Goal: Navigation & Orientation: Find specific page/section

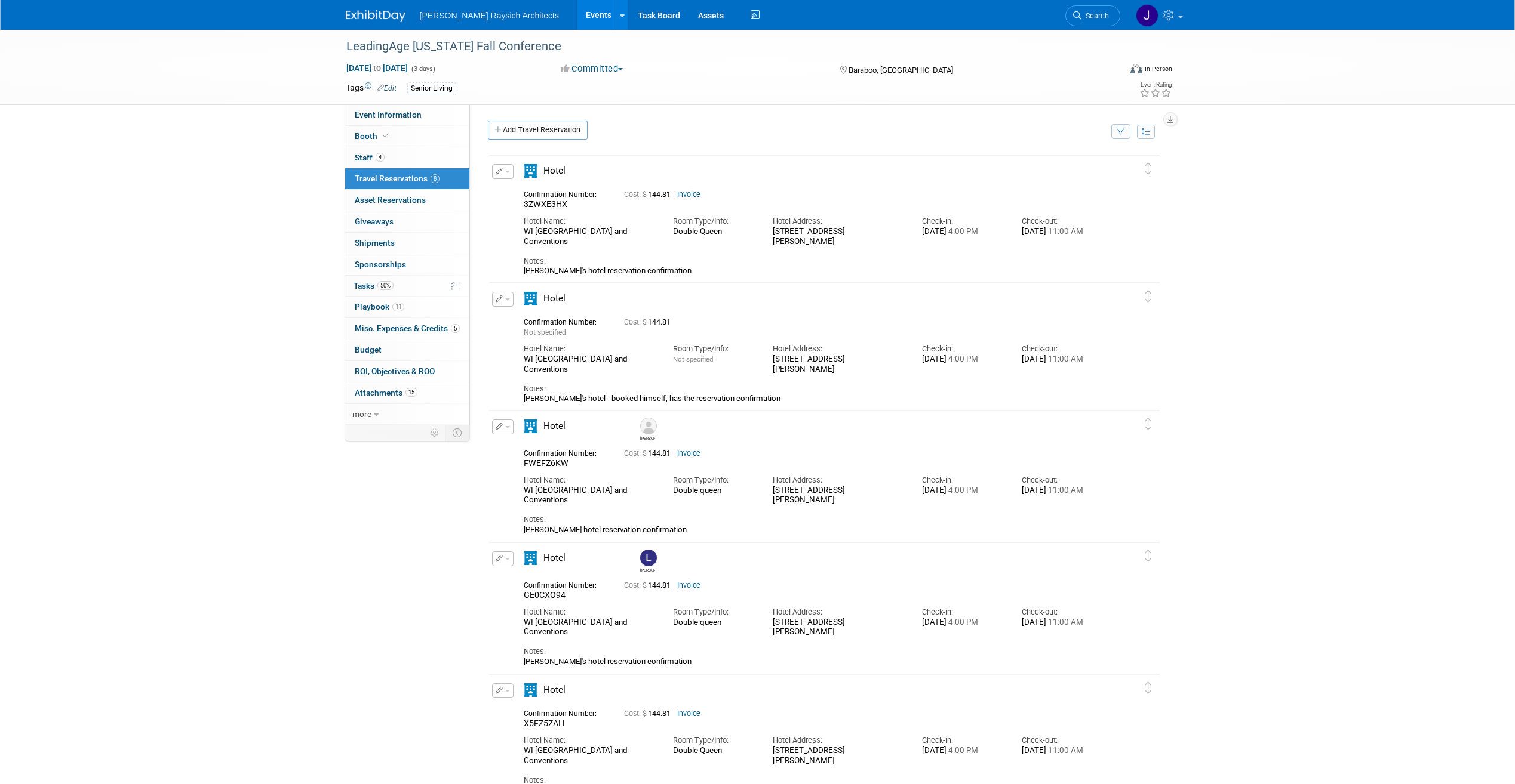
click at [385, 20] on img at bounding box center [375, 16] width 60 height 12
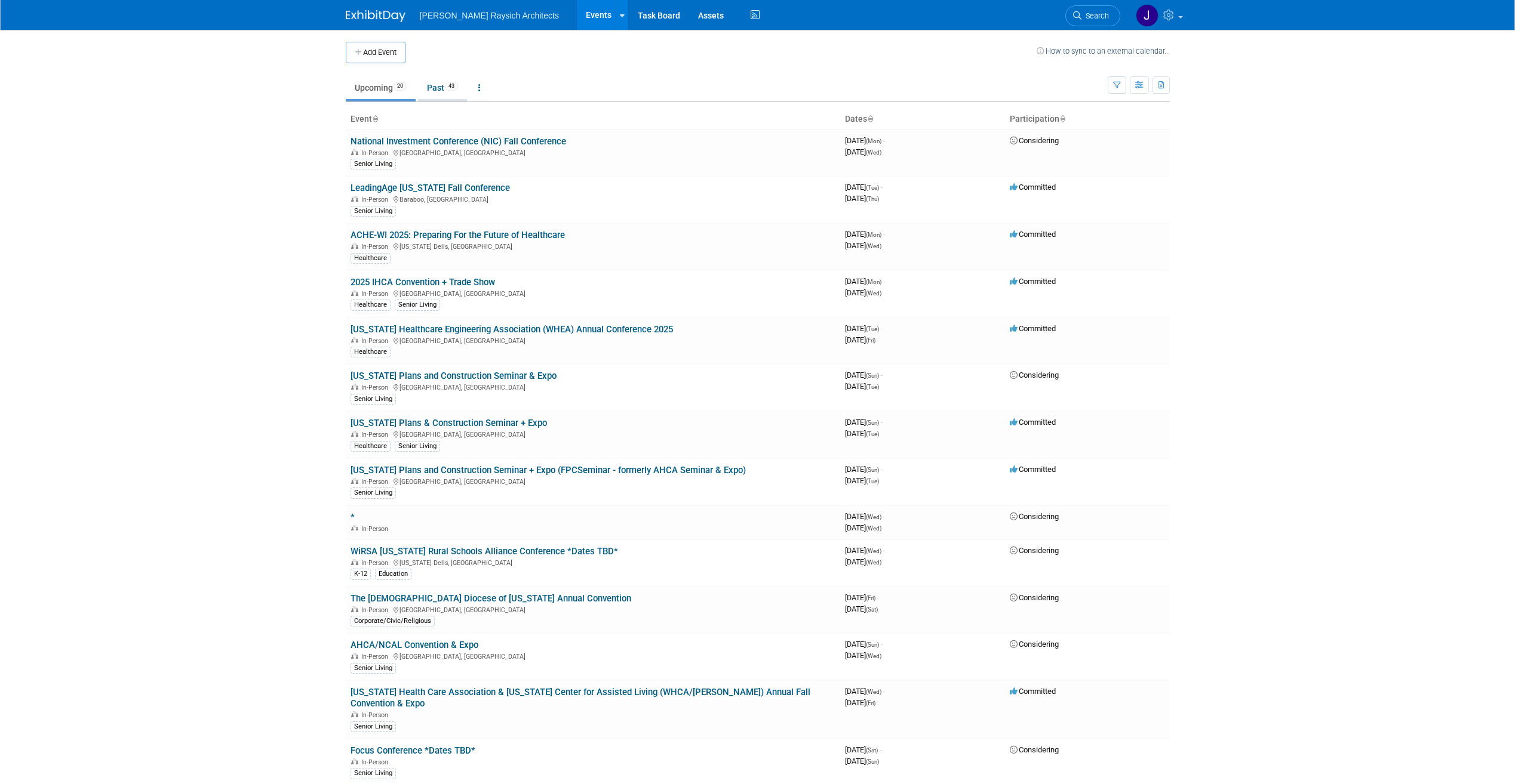
click at [437, 91] on link "Past 43" at bounding box center [442, 88] width 49 height 23
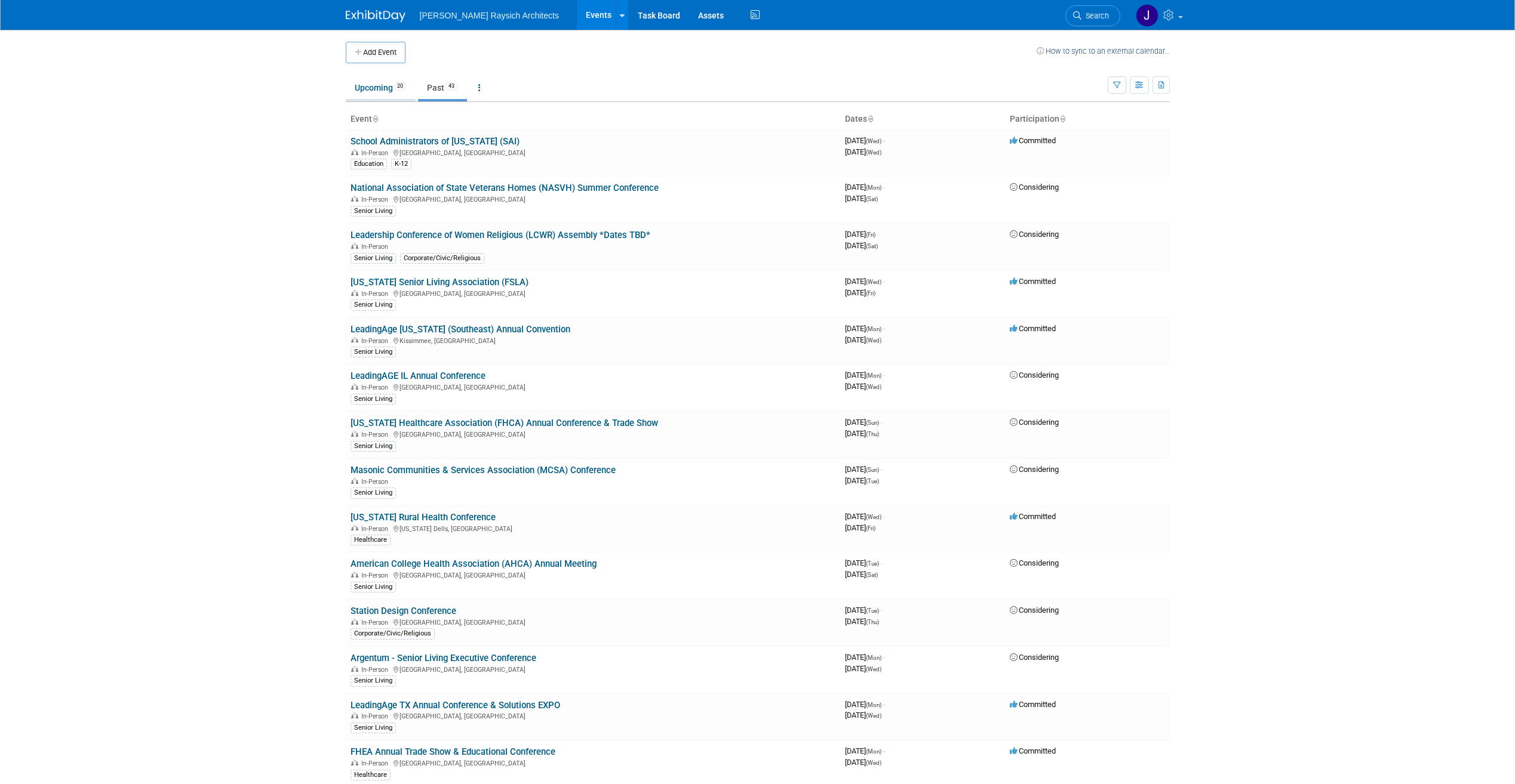
click at [375, 91] on link "Upcoming 20" at bounding box center [381, 88] width 70 height 23
